Goal: Entertainment & Leisure: Consume media (video, audio)

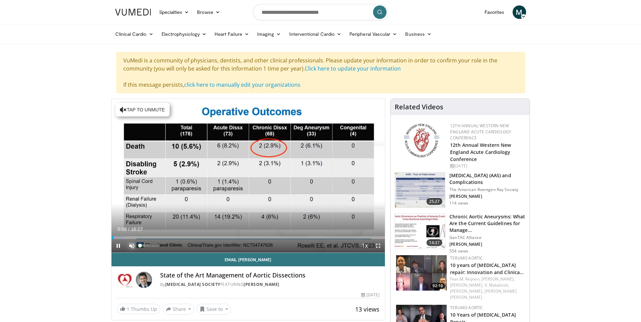
click at [131, 247] on span "Video Player" at bounding box center [132, 246] width 14 height 14
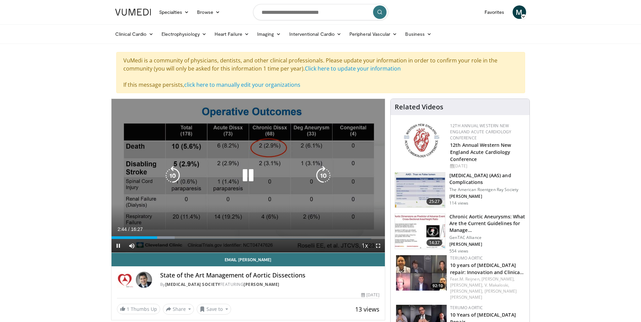
click at [240, 175] on icon "Video Player" at bounding box center [248, 175] width 19 height 19
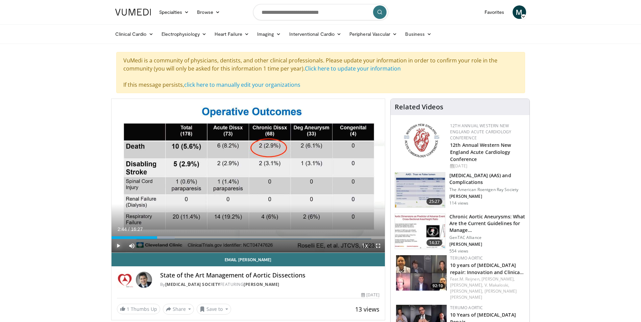
click at [118, 246] on span "Video Player" at bounding box center [118, 246] width 14 height 14
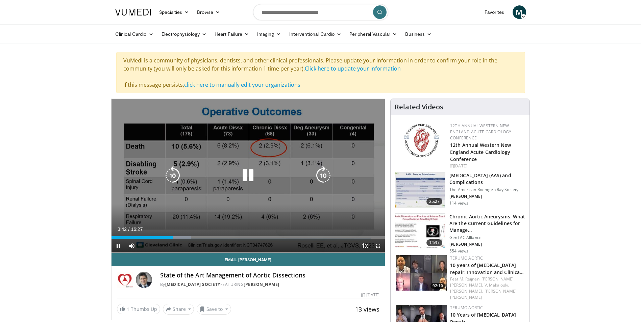
click at [244, 175] on icon "Video Player" at bounding box center [248, 175] width 19 height 19
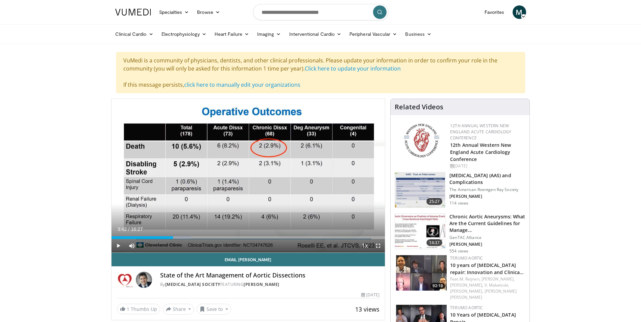
click at [244, 175] on div "10 seconds Tap to unmute" at bounding box center [248, 176] width 274 height 154
